Goal: Information Seeking & Learning: Check status

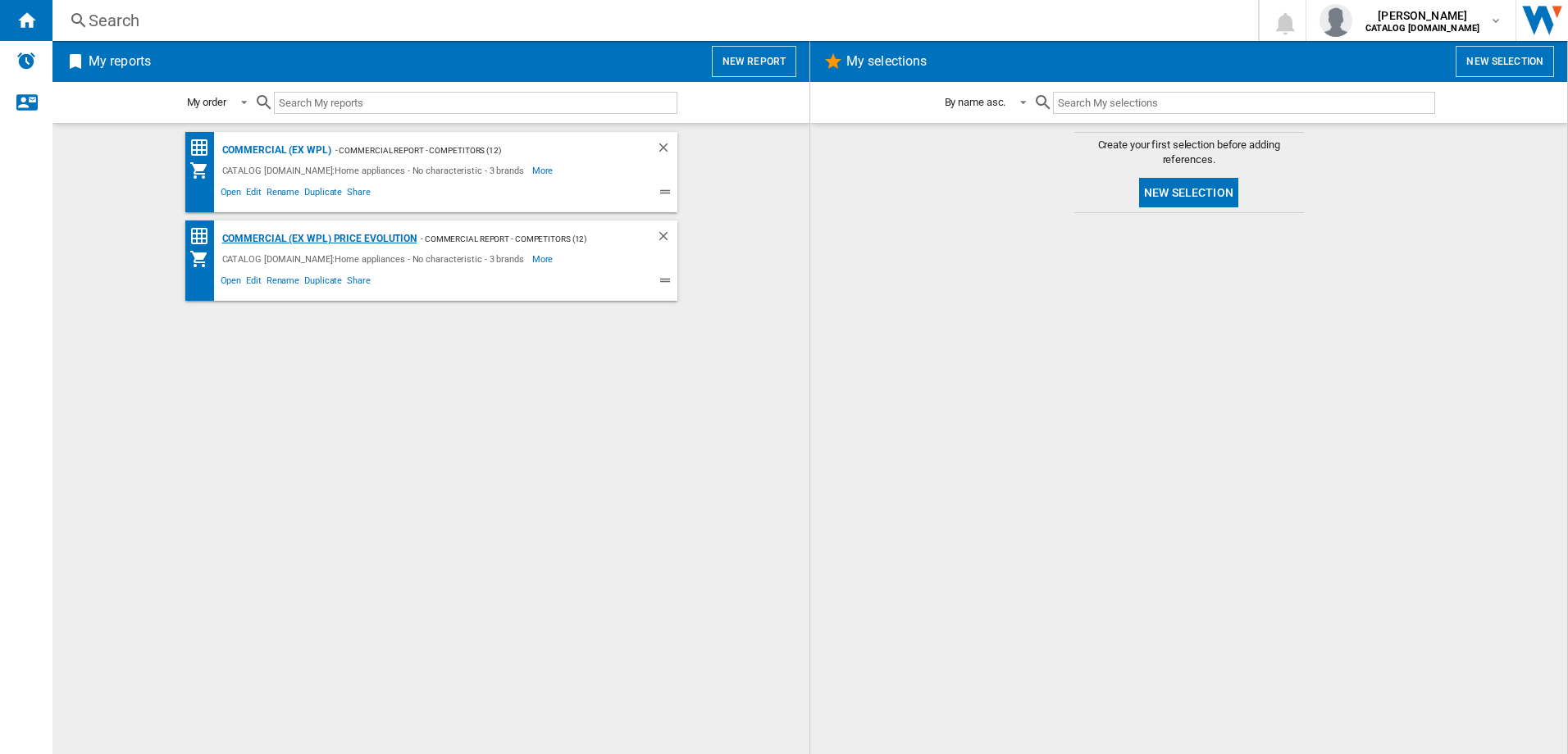
click at [270, 239] on div "Commercial (ex WPL) Price Evolution" at bounding box center [318, 239] width 199 height 21
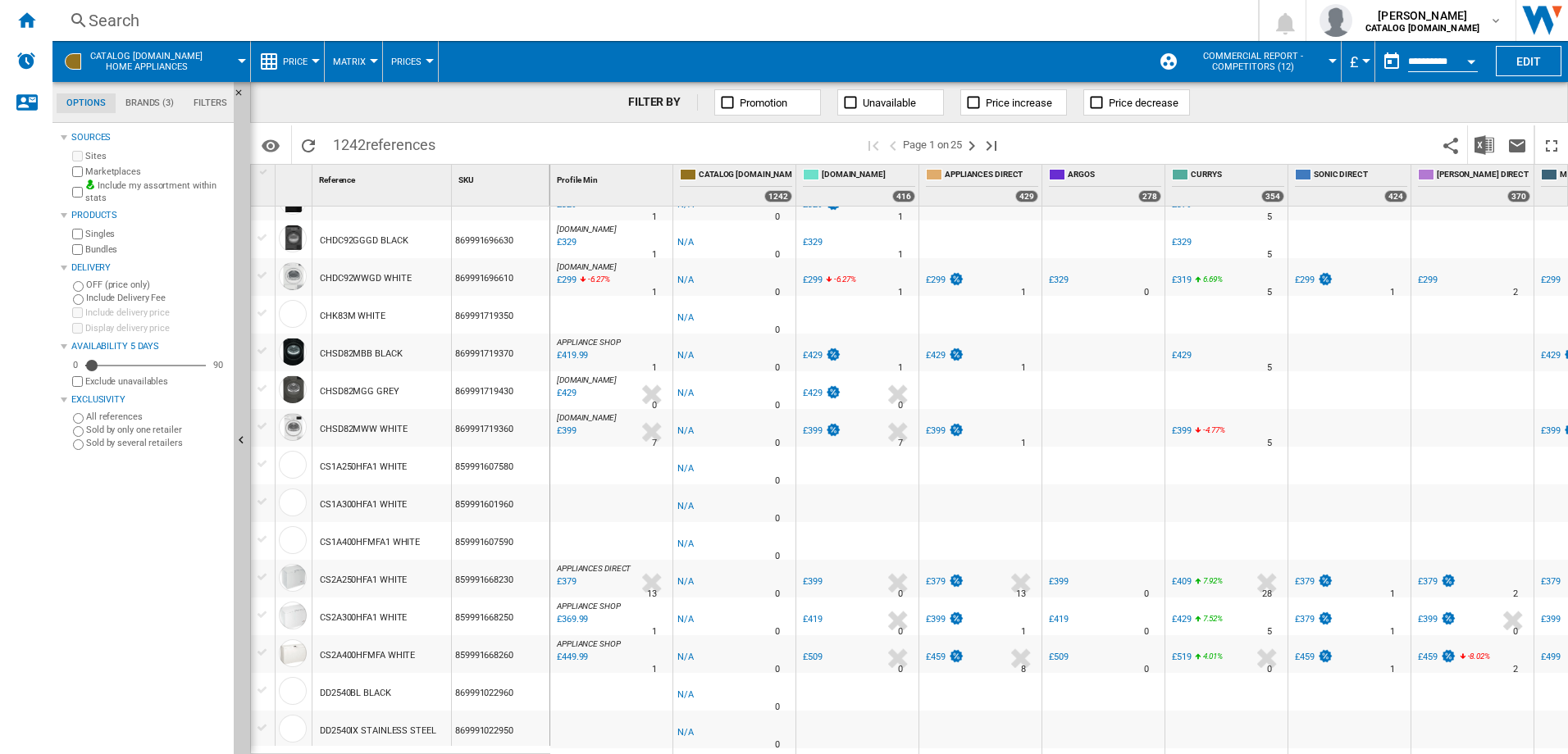
scroll to position [1344, 0]
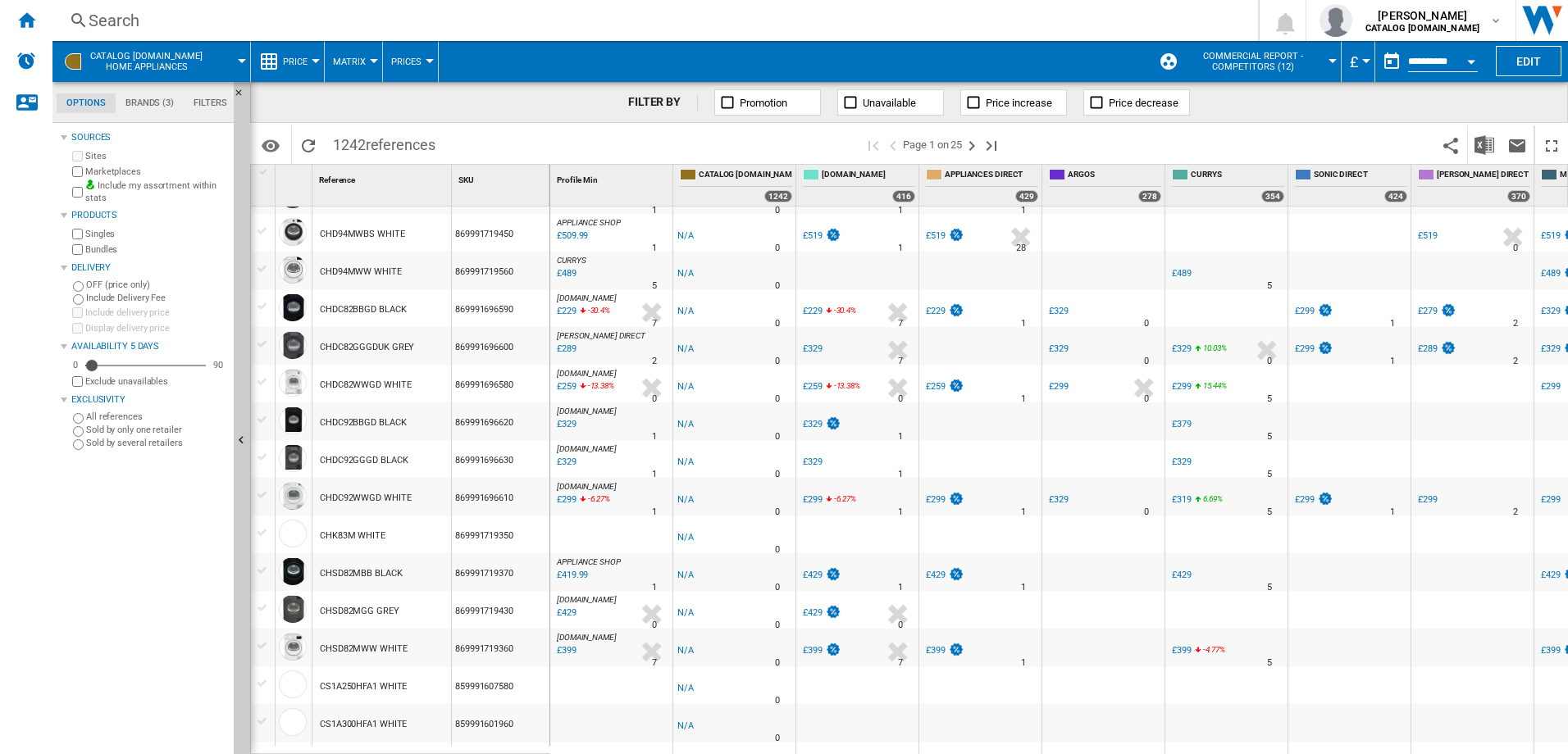
click at [143, 16] on div "Search" at bounding box center [651, 21] width 1126 height 23
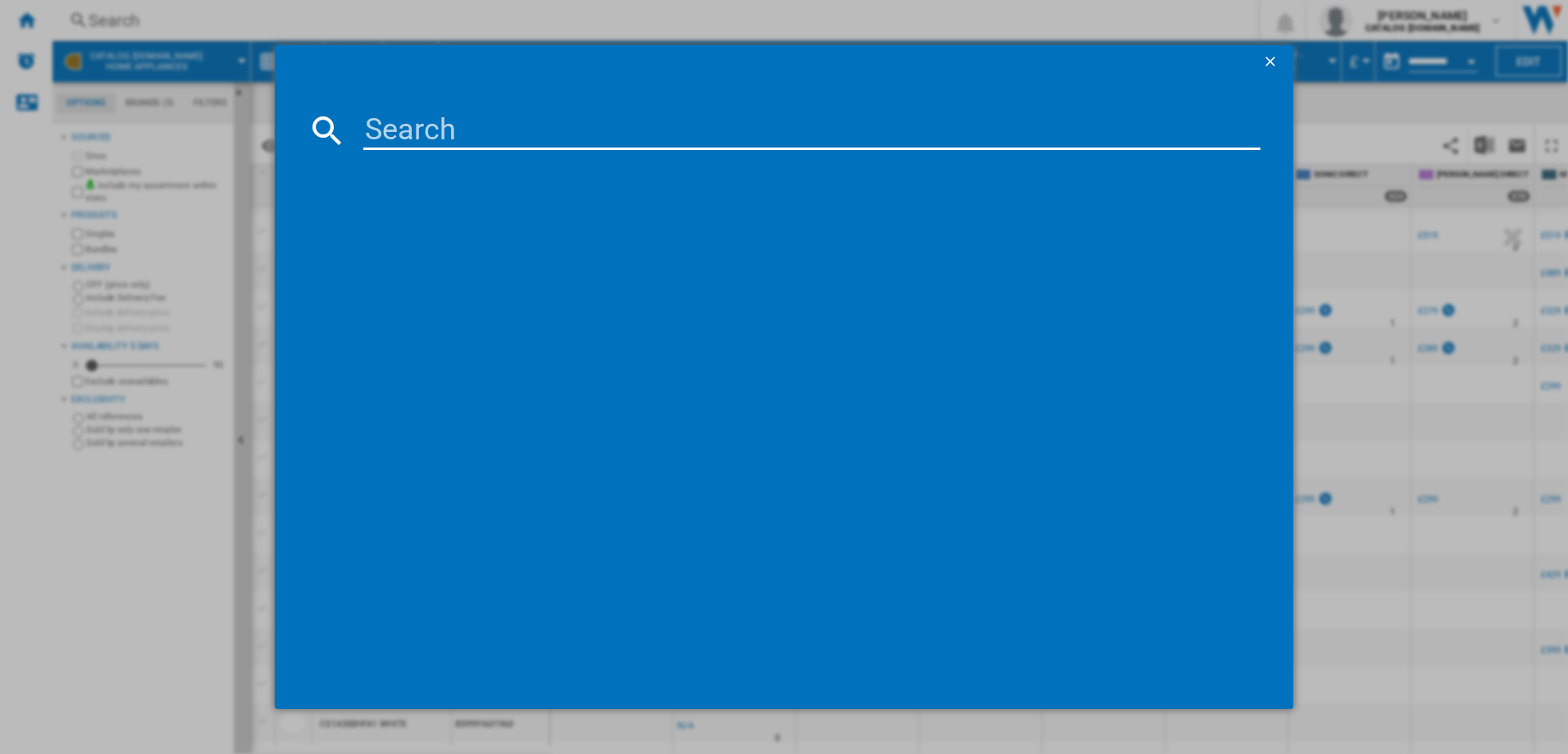
click at [428, 129] on input at bounding box center [812, 130] width 898 height 40
type input "hom 255"
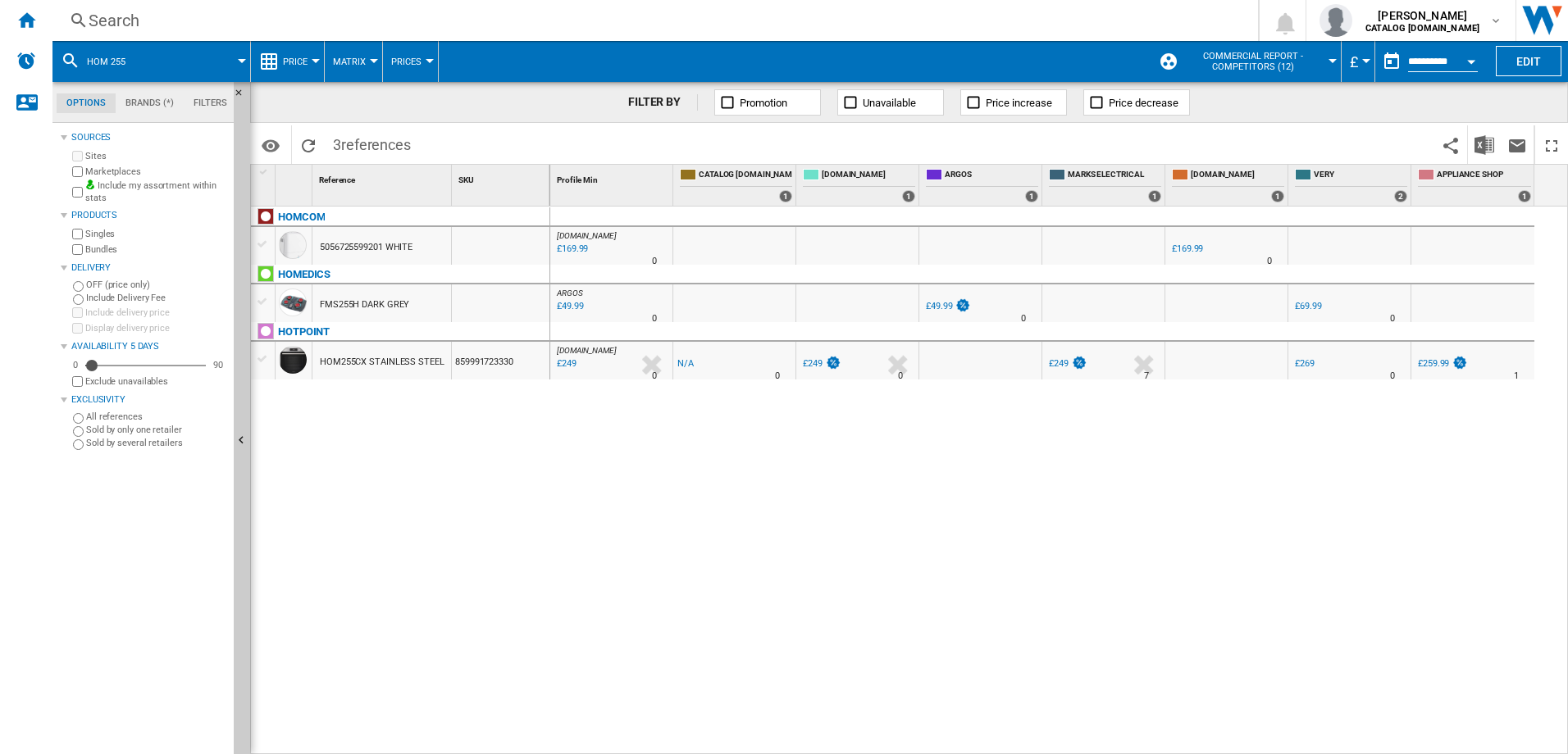
click at [351, 361] on div "HOM255CX STAINLESS STEEL" at bounding box center [381, 363] width 124 height 38
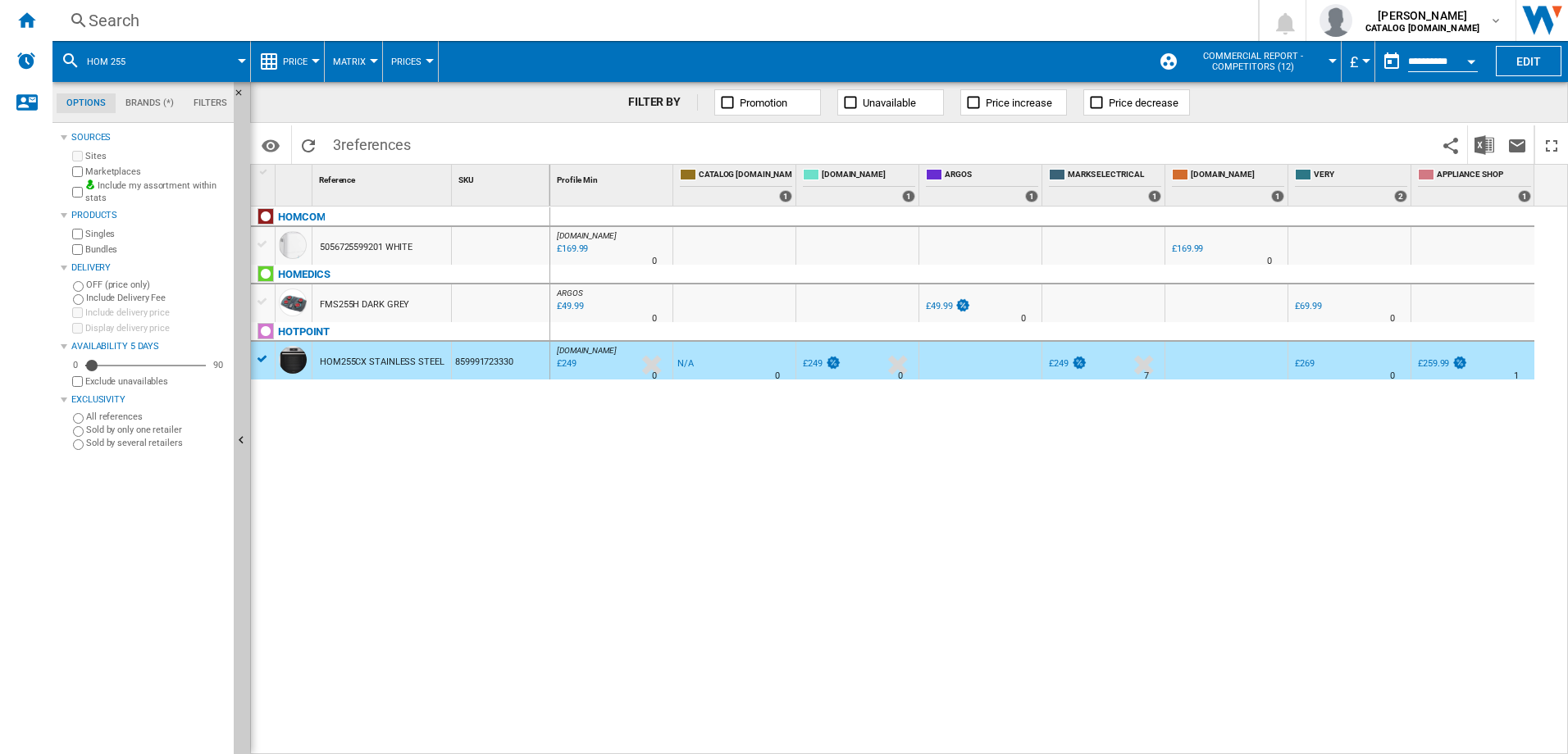
click at [351, 361] on div "HOM255CX STAINLESS STEEL" at bounding box center [381, 363] width 124 height 38
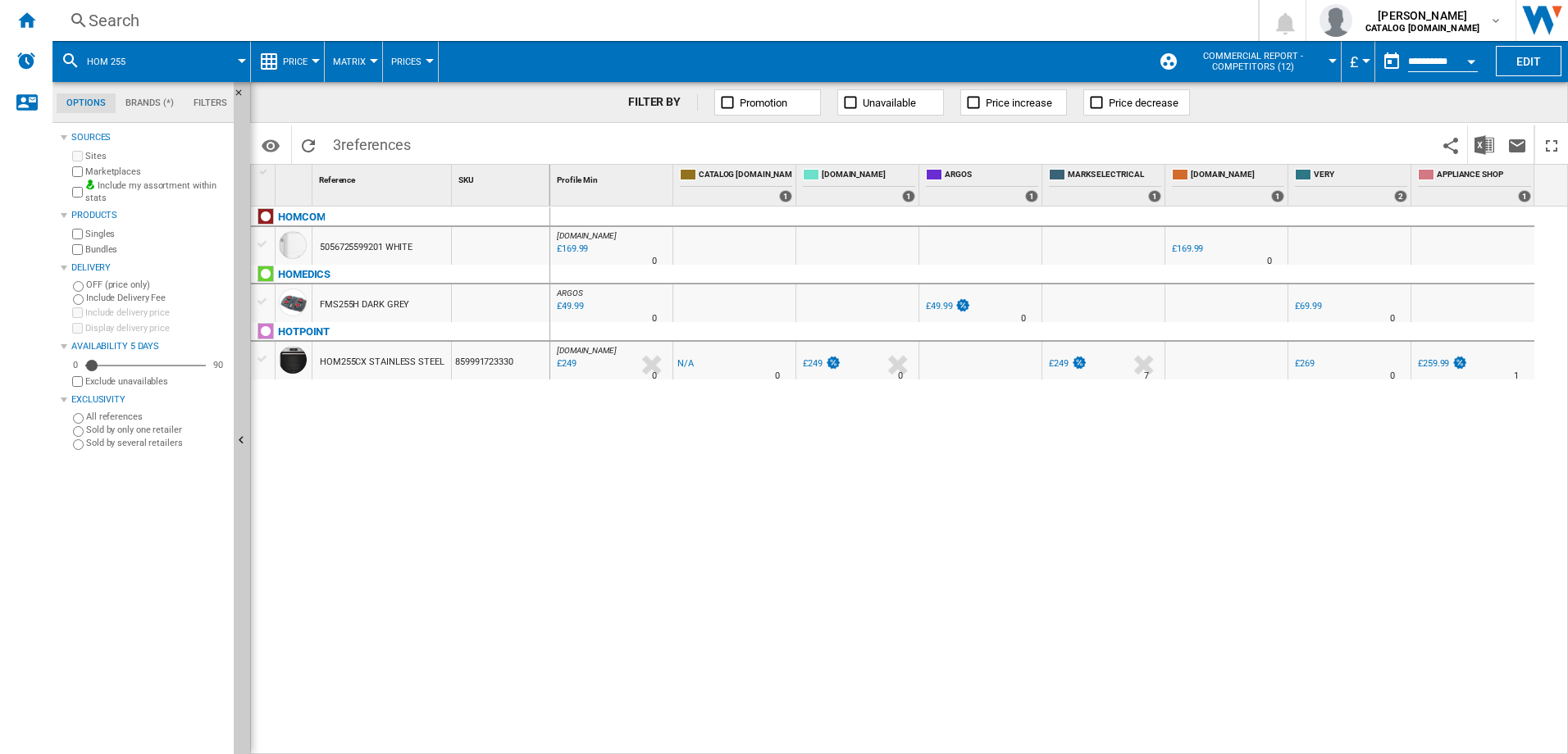
click at [351, 361] on div "HOM255CX STAINLESS STEEL" at bounding box center [381, 363] width 124 height 38
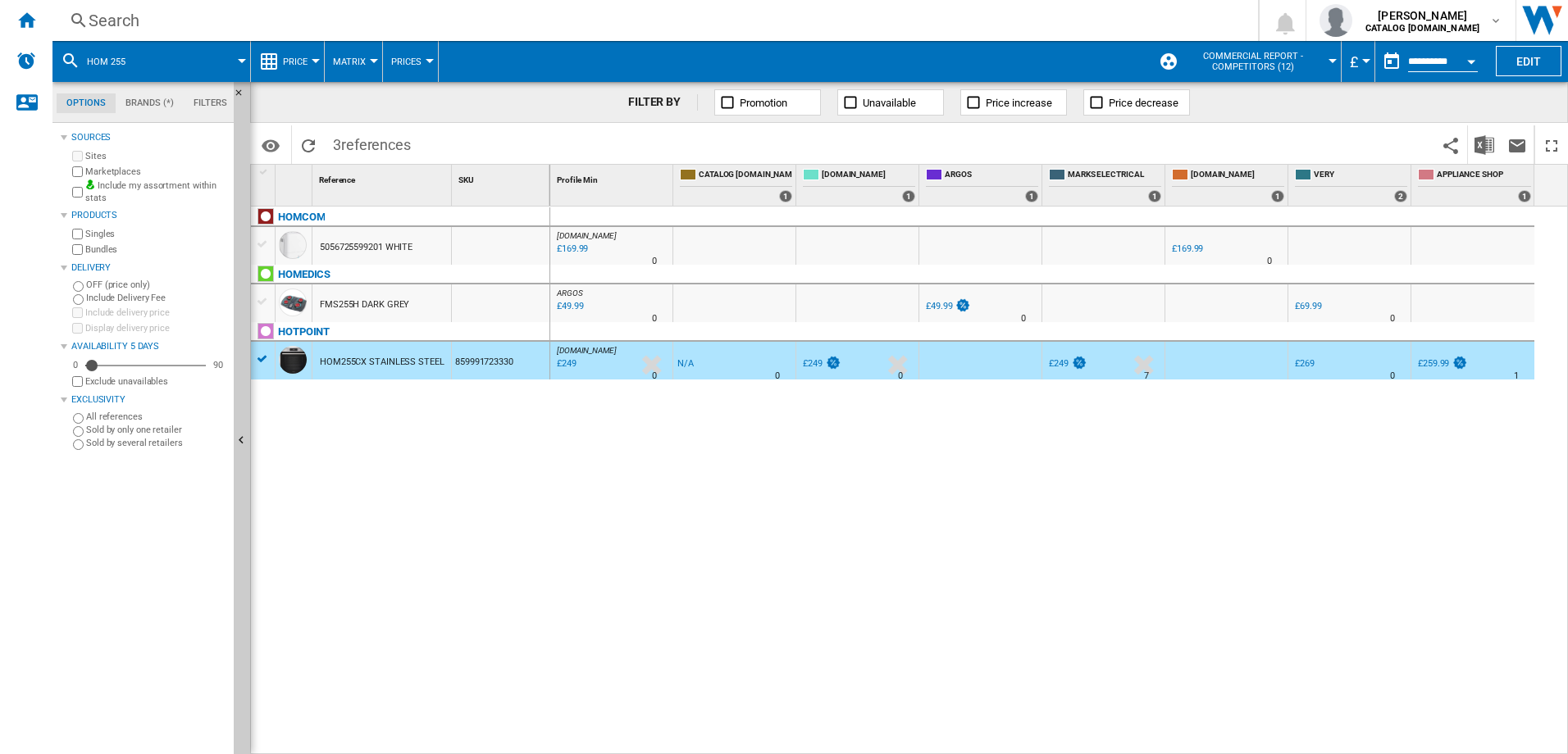
click at [351, 361] on div "HOM255CX STAINLESS STEEL" at bounding box center [381, 363] width 124 height 38
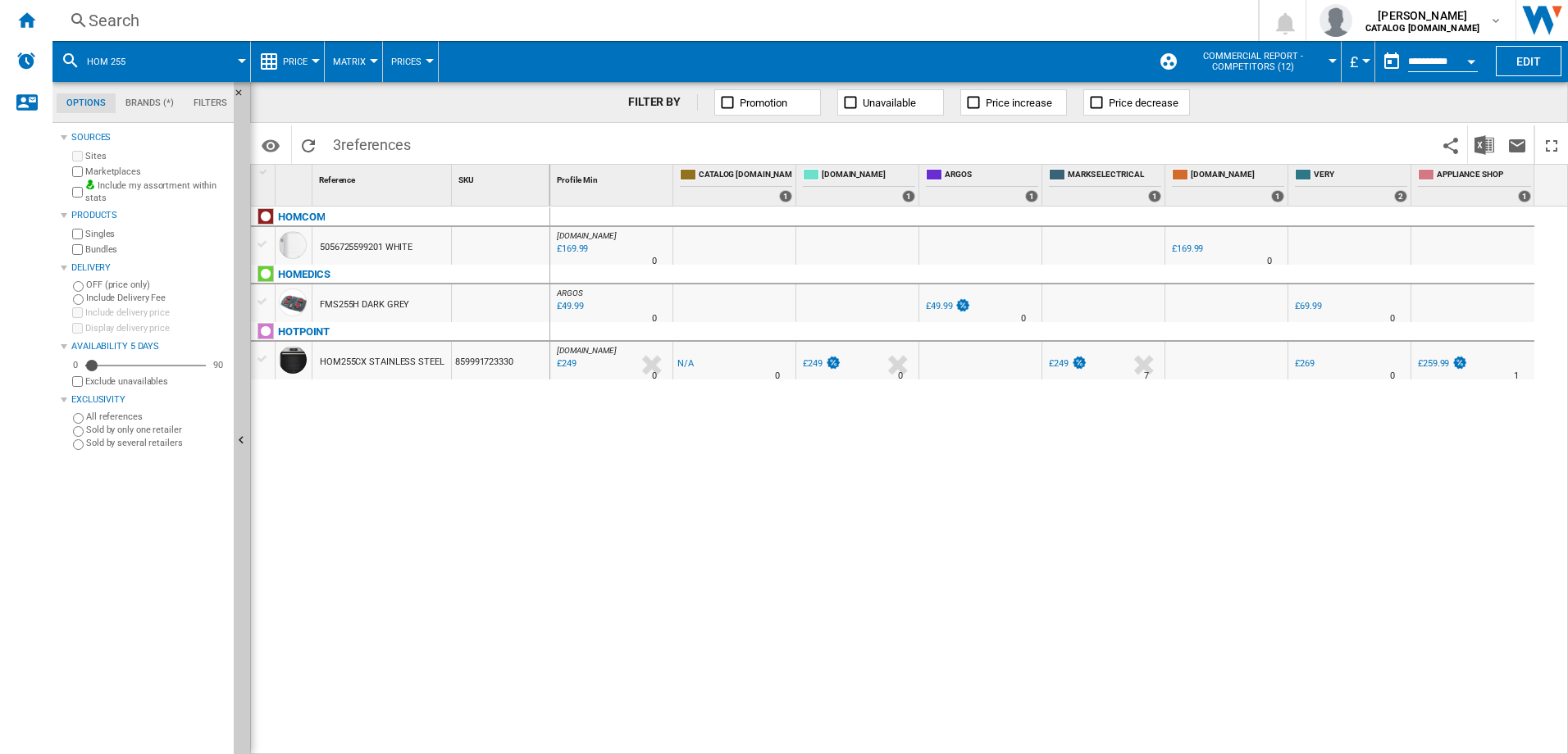
click at [341, 363] on div "HOM255CX STAINLESS STEEL" at bounding box center [381, 363] width 124 height 38
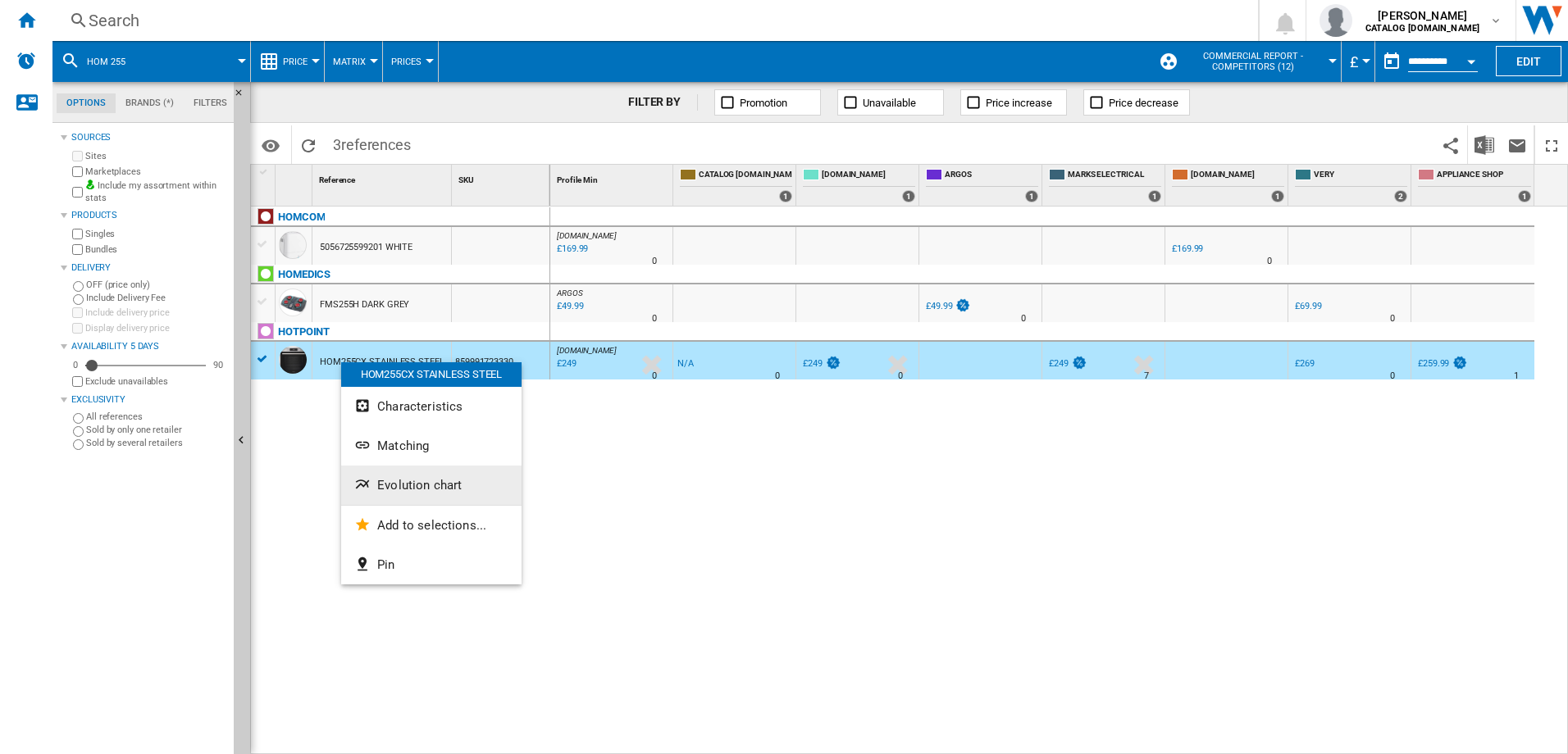
click at [408, 484] on span "Evolution chart" at bounding box center [419, 485] width 84 height 15
